Goal: Task Accomplishment & Management: Manage account settings

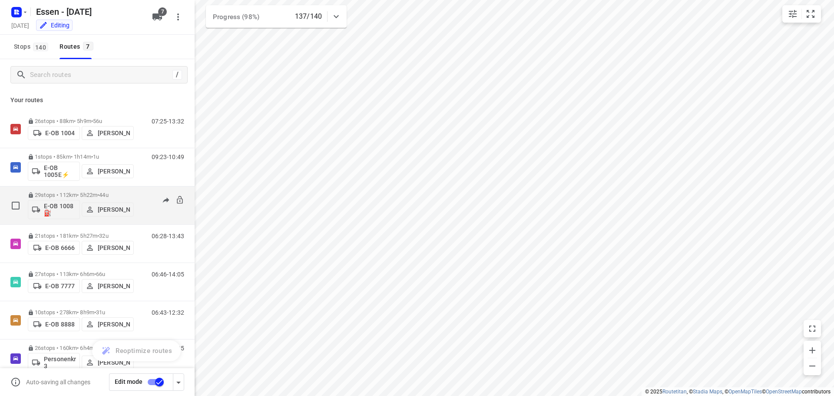
scroll to position [18, 0]
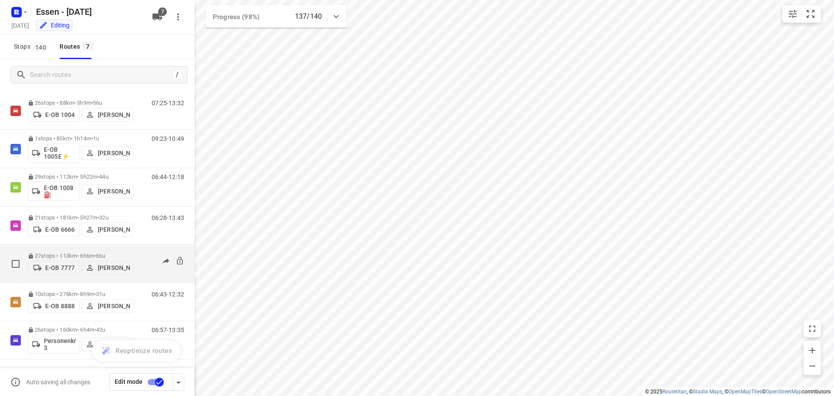
click at [76, 252] on p "27 stops • 113km • 6h6m • 66u" at bounding box center [81, 255] width 106 height 7
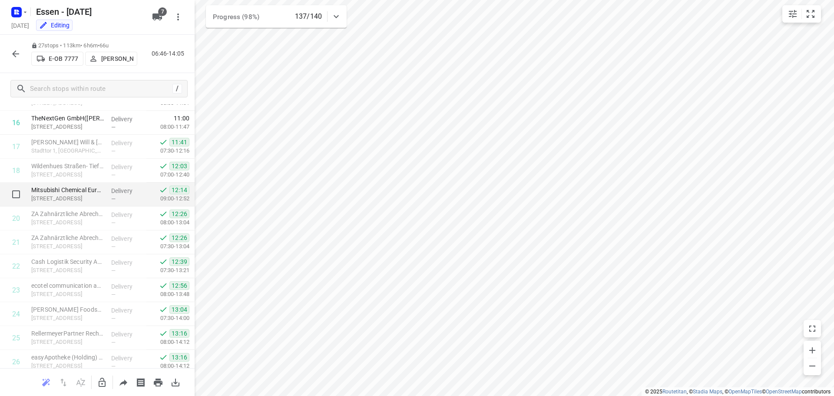
scroll to position [449, 0]
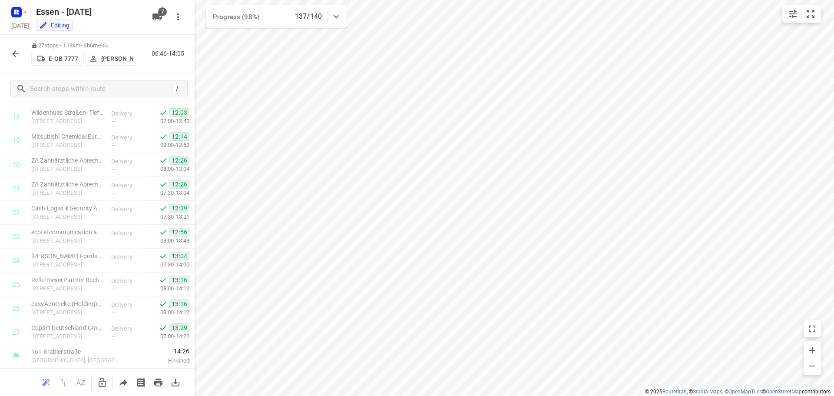
click at [15, 52] on icon "button" at bounding box center [15, 53] width 7 height 7
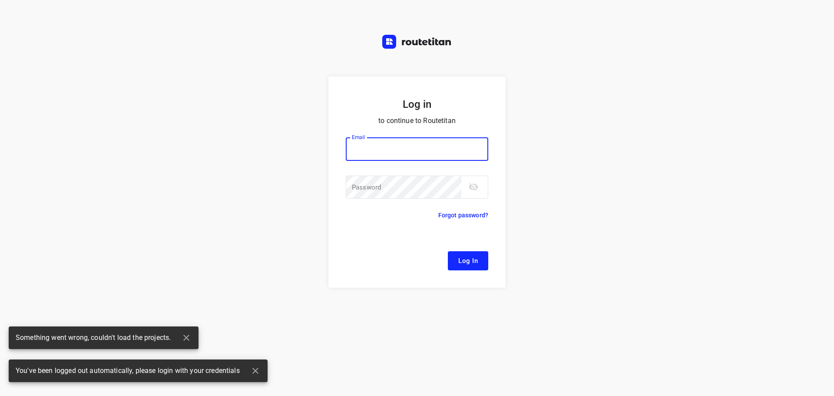
type input "[EMAIL_ADDRESS][DOMAIN_NAME]"
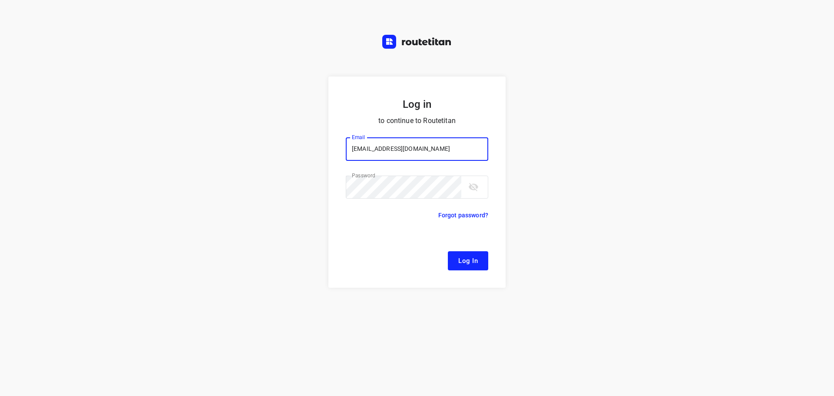
click at [467, 258] on span "Log In" at bounding box center [468, 260] width 20 height 11
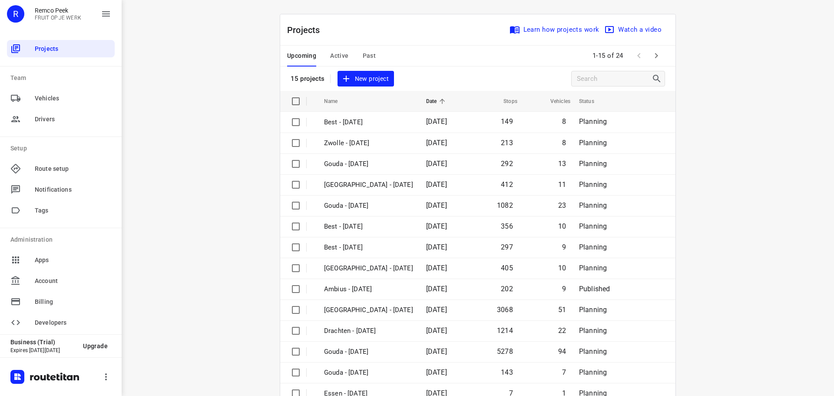
click at [332, 54] on span "Active" at bounding box center [339, 55] width 18 height 11
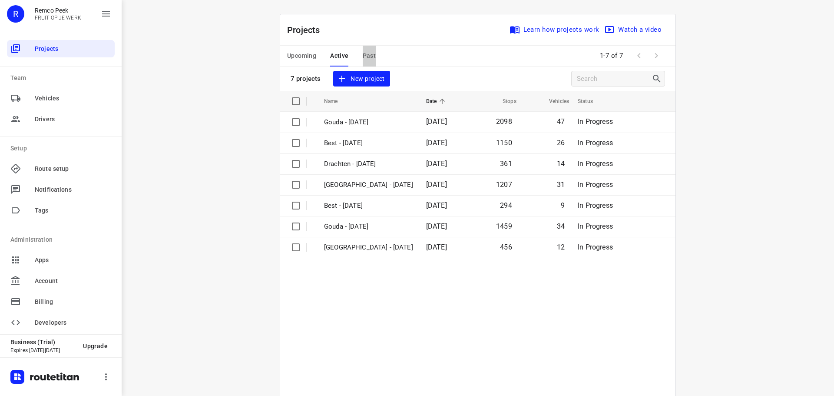
click at [369, 52] on span "Past" at bounding box center [369, 55] width 13 height 11
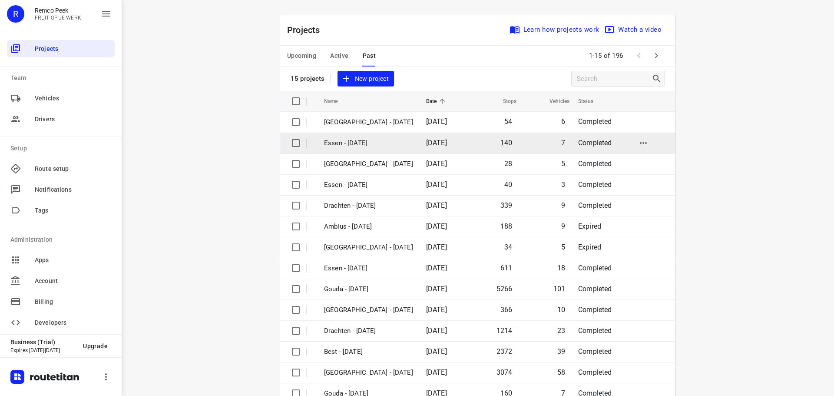
click at [353, 140] on p "Essen - [DATE]" at bounding box center [368, 143] width 89 height 10
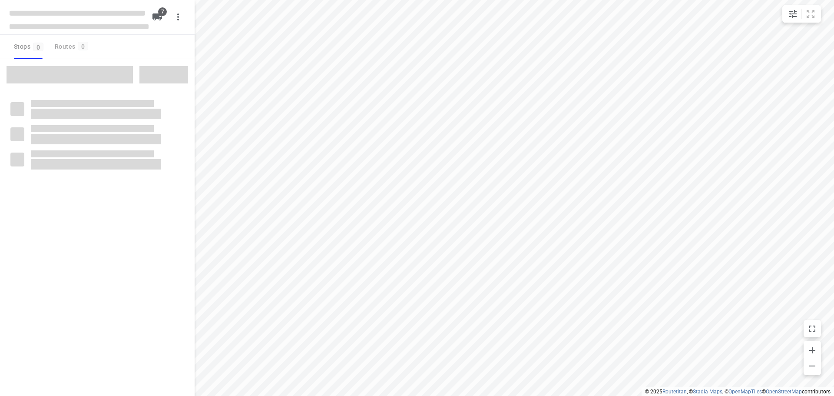
checkbox input "true"
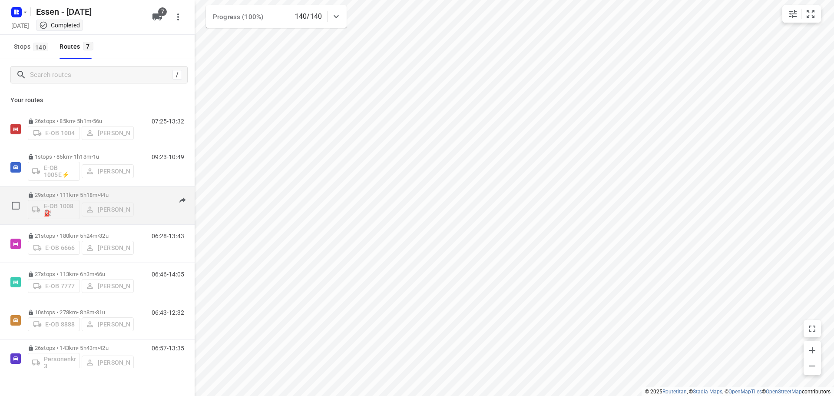
scroll to position [18, 0]
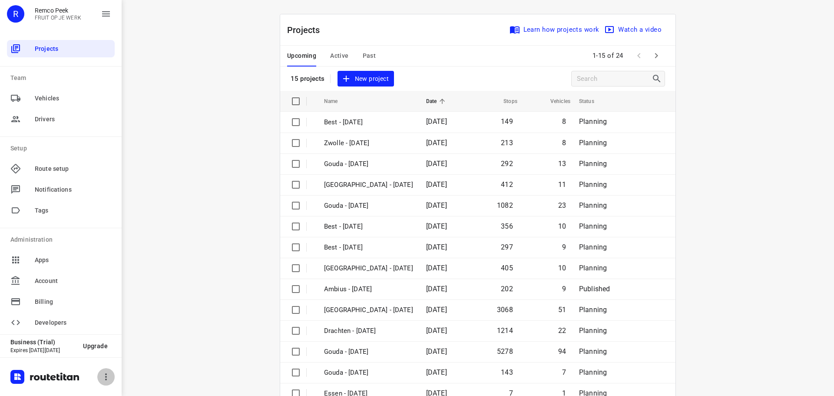
click at [103, 374] on icon "button" at bounding box center [106, 376] width 10 height 10
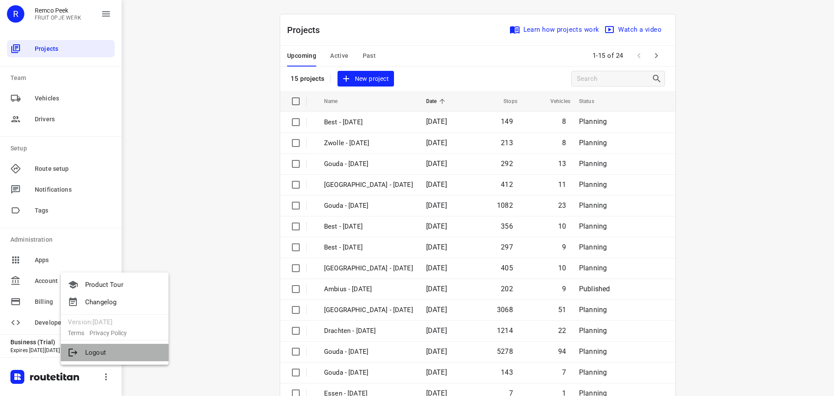
click at [105, 352] on li "Logout" at bounding box center [115, 352] width 108 height 17
